Goal: Find specific page/section: Find specific page/section

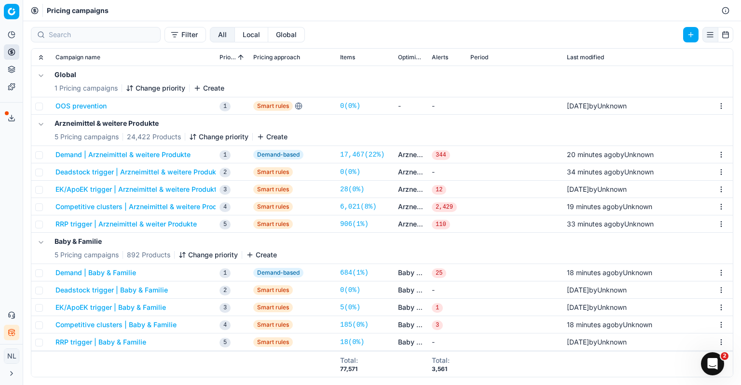
click at [143, 175] on button "Deadstock trigger | Arzneimittel & weitere Produkte" at bounding box center [138, 172] width 167 height 10
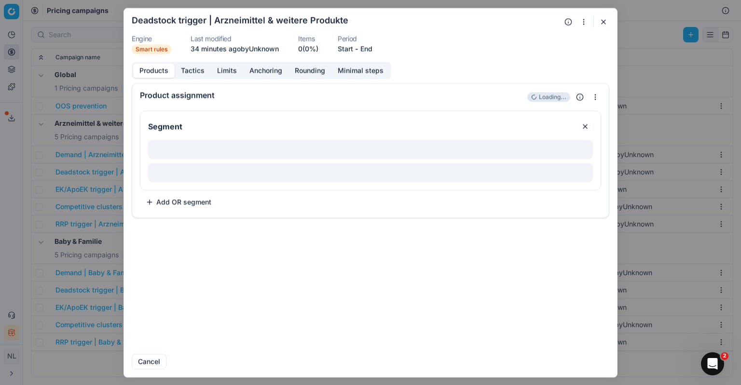
click at [606, 17] on button "button" at bounding box center [603, 22] width 12 height 12
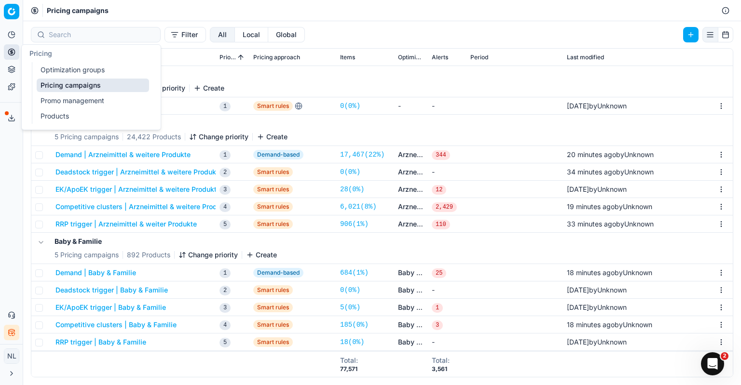
click at [10, 48] on button "Pricing" at bounding box center [11, 51] width 15 height 15
click at [91, 69] on link "Optimization groups" at bounding box center [93, 70] width 112 height 14
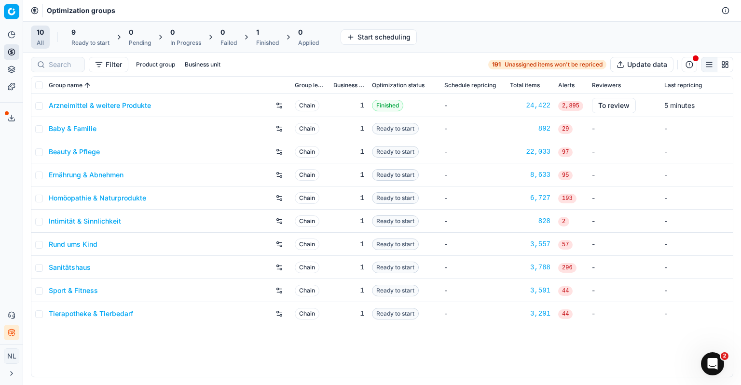
click at [109, 103] on link "Arzneimittel & weitere Produkte" at bounding box center [100, 106] width 102 height 10
